Goal: Information Seeking & Learning: Learn about a topic

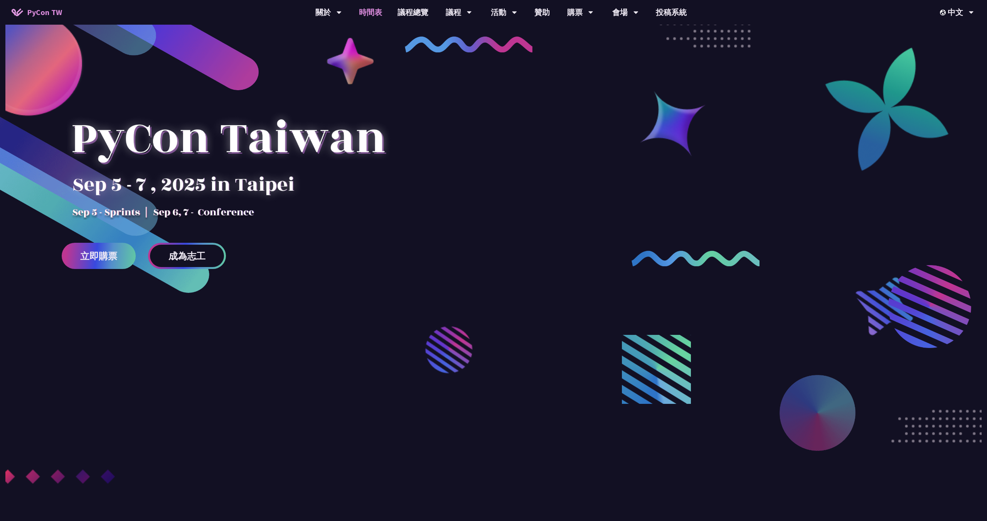
click at [377, 15] on link "時間表" at bounding box center [370, 12] width 39 height 25
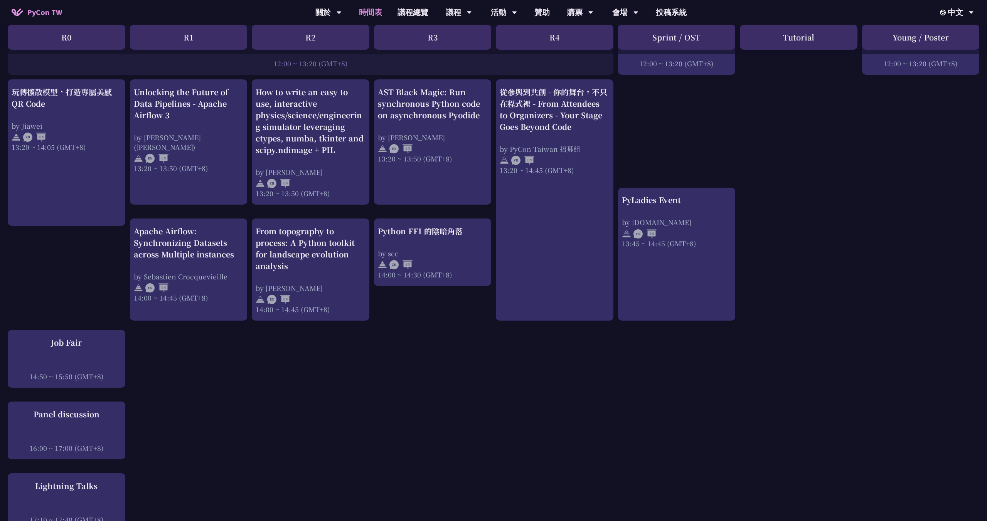
scroll to position [602, 0]
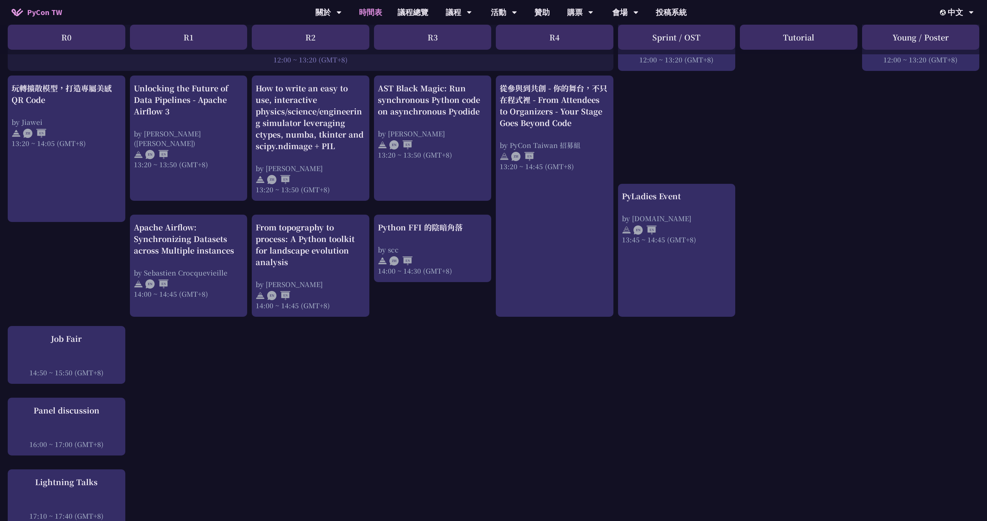
click at [477, 378] on div "An Introduction to the GIL for Python Beginners: Disabling It in Python 3.13 an…" at bounding box center [493, 152] width 987 height 1194
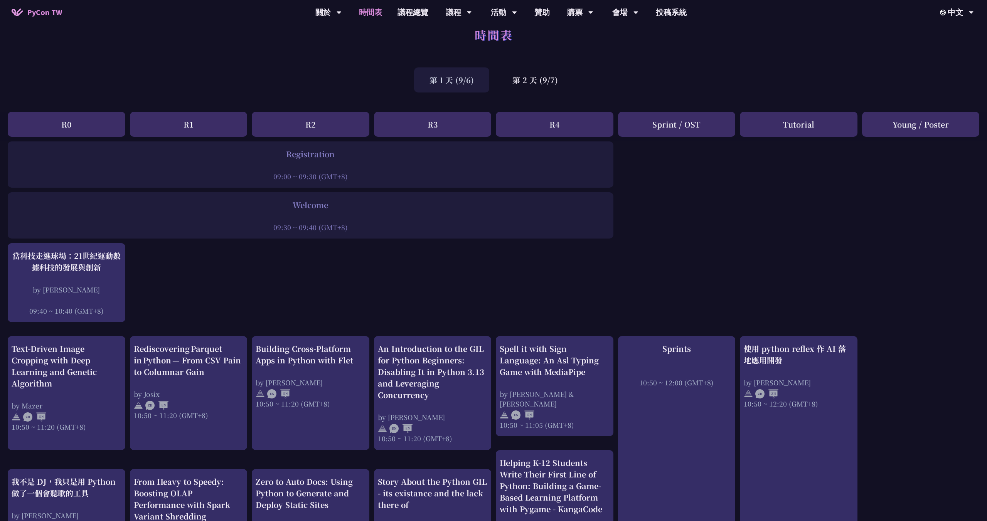
scroll to position [12, 0]
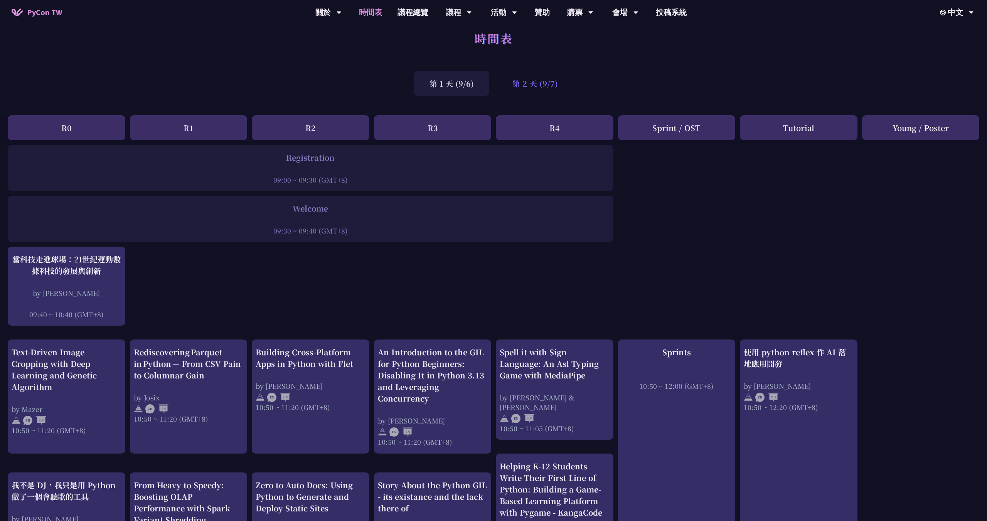
click at [534, 84] on div "第 2 天 (9/7)" at bounding box center [535, 83] width 76 height 25
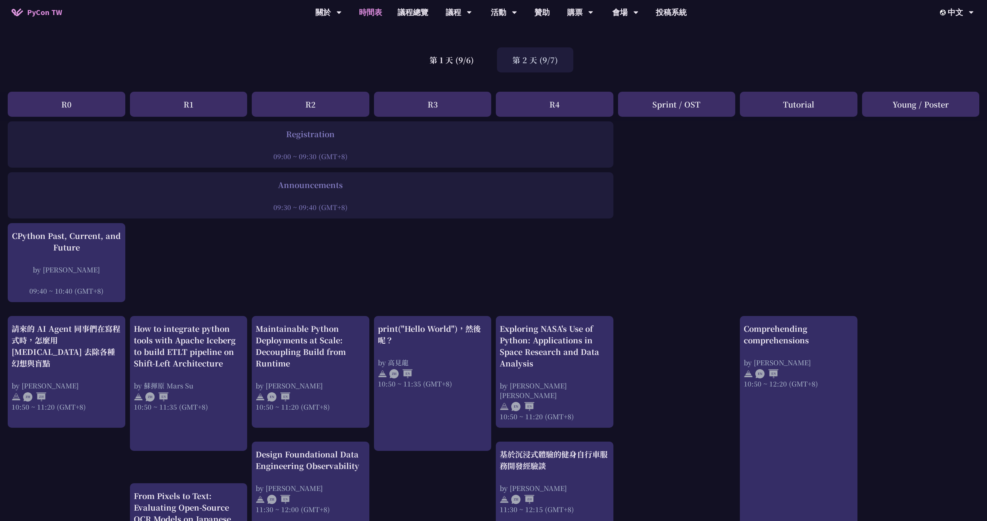
scroll to position [0, 0]
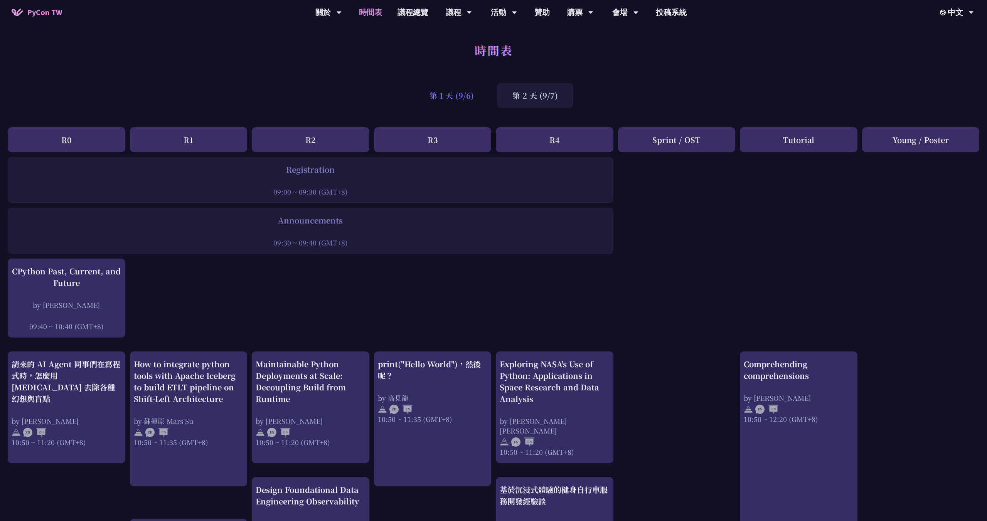
click at [444, 102] on div "第 1 天 (9/6)" at bounding box center [451, 95] width 75 height 25
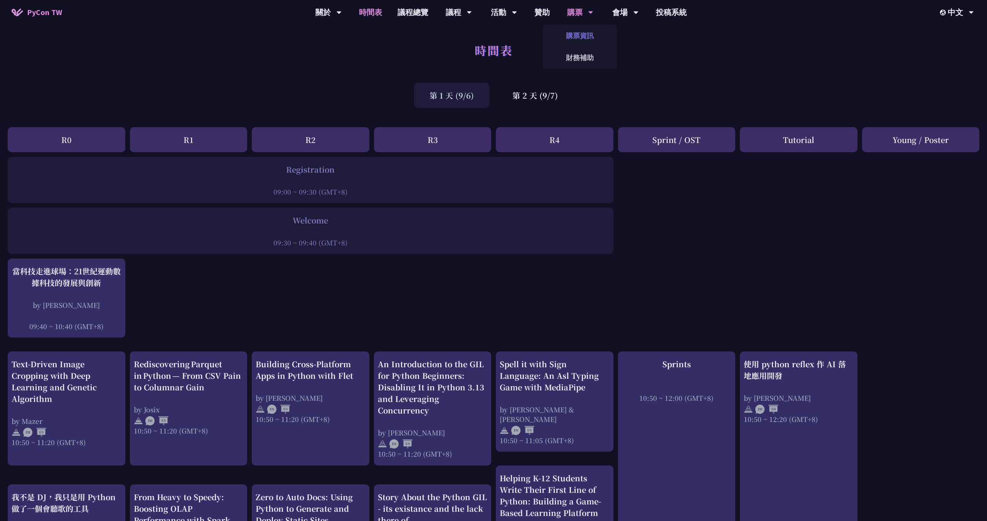
click at [579, 33] on link "購票資訊" at bounding box center [580, 36] width 74 height 18
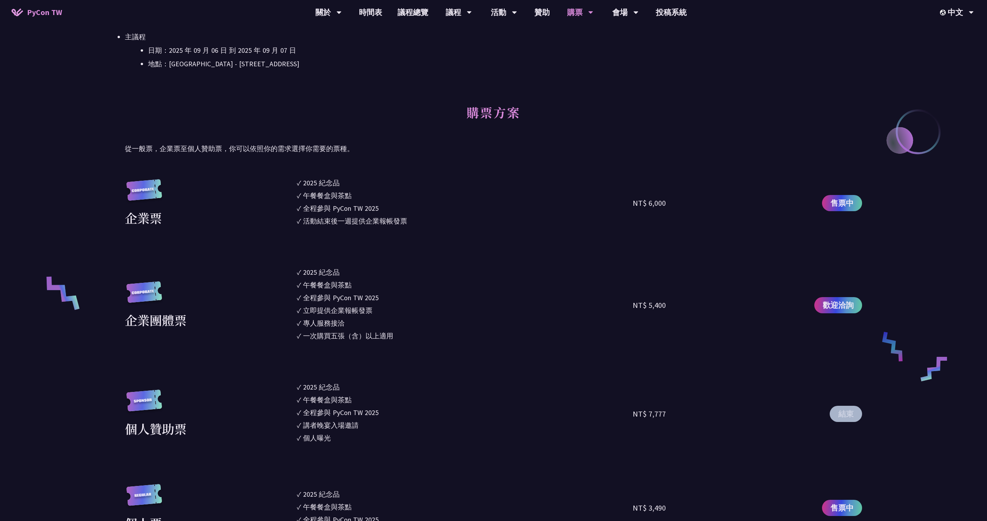
scroll to position [503, 0]
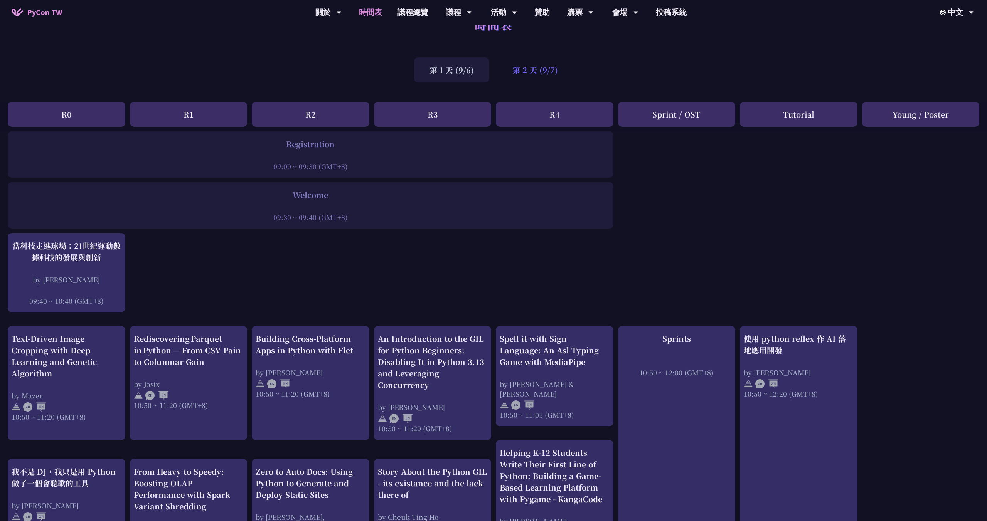
scroll to position [27, 0]
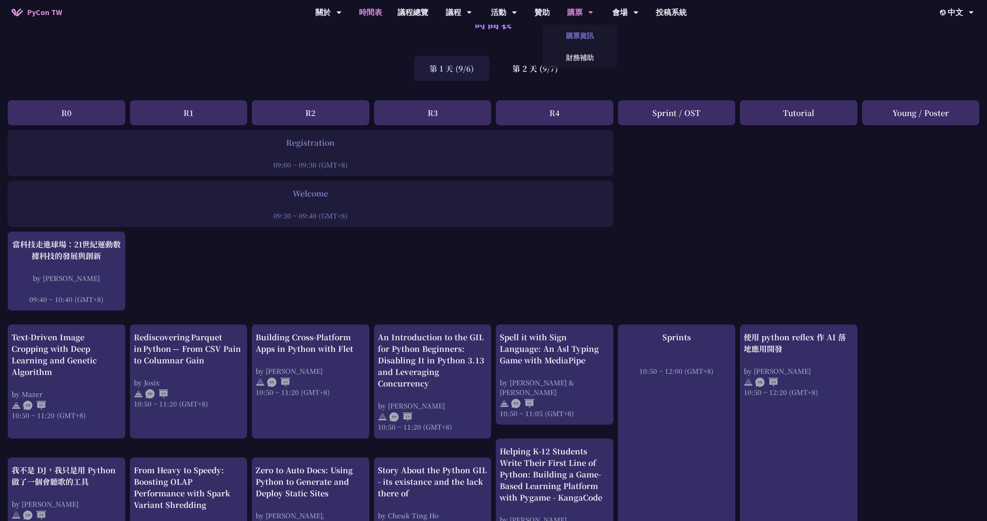
click at [584, 36] on link "購票資訊" at bounding box center [580, 36] width 74 height 18
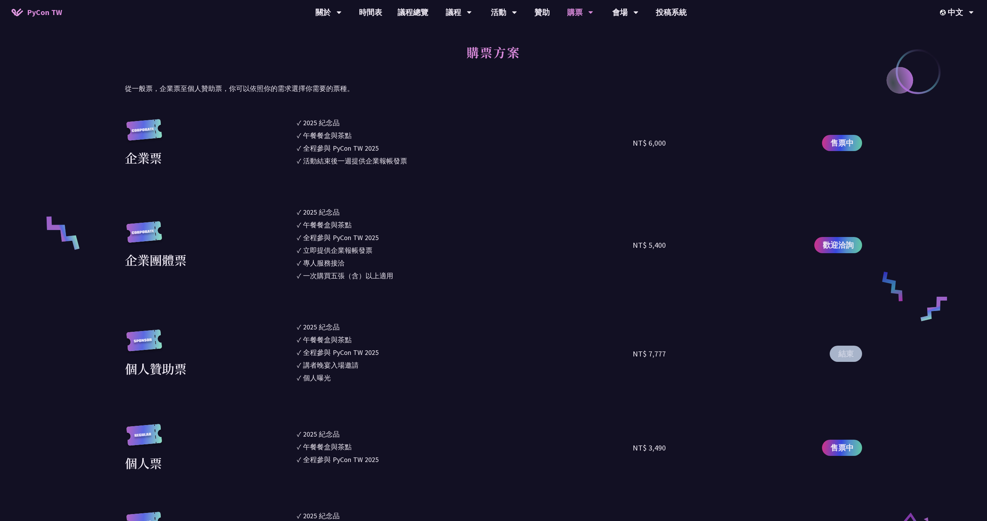
scroll to position [563, 0]
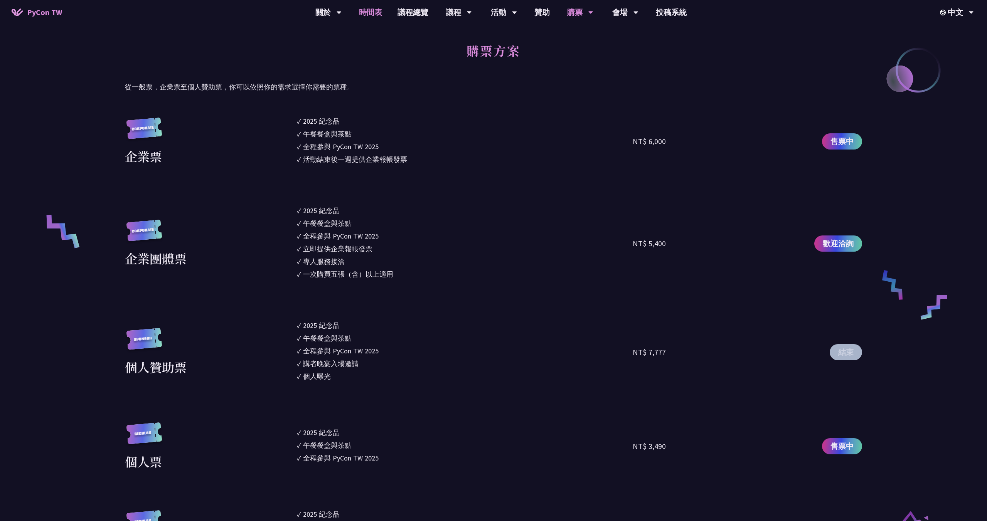
click at [369, 14] on link "時間表" at bounding box center [370, 12] width 39 height 25
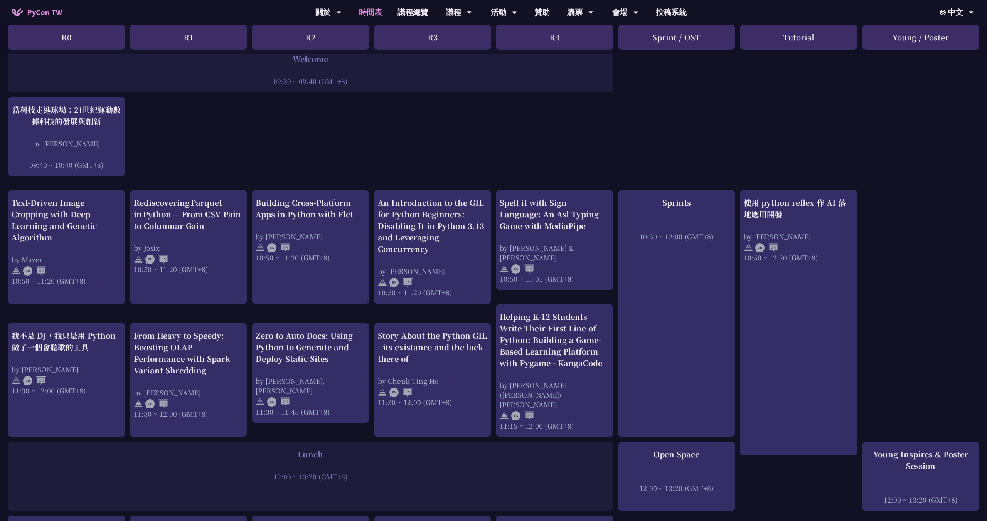
scroll to position [151, 0]
